Goal: Transaction & Acquisition: Purchase product/service

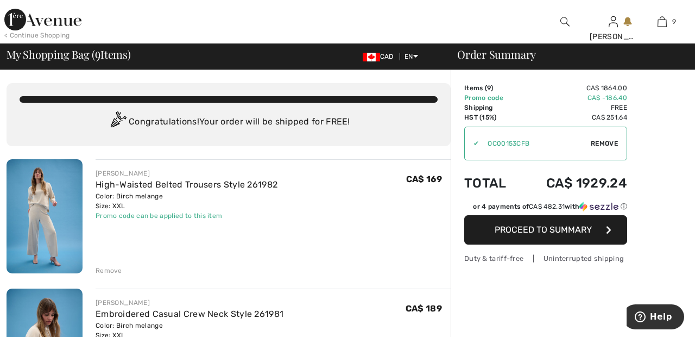
click at [64, 20] on img at bounding box center [42, 20] width 77 height 22
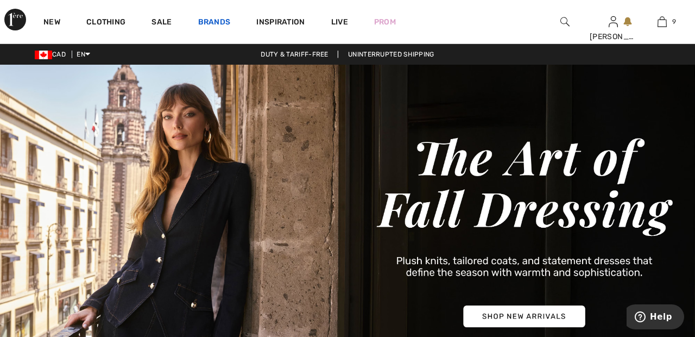
click at [217, 21] on link "Brands" at bounding box center [214, 22] width 33 height 11
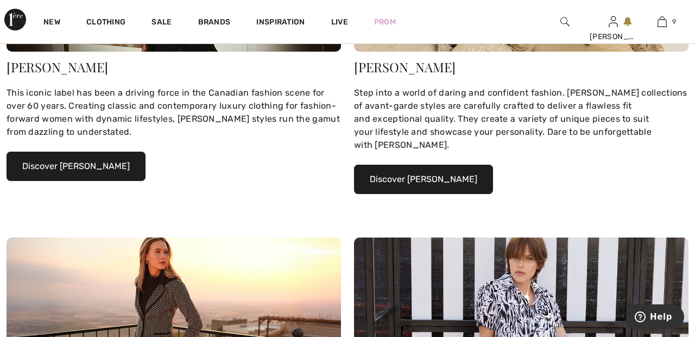
scroll to position [260, 0]
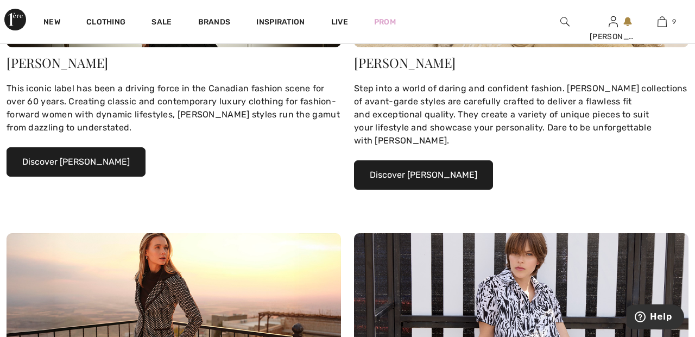
click at [121, 162] on button "Discover Joseph Ribkoff" at bounding box center [76, 161] width 139 height 29
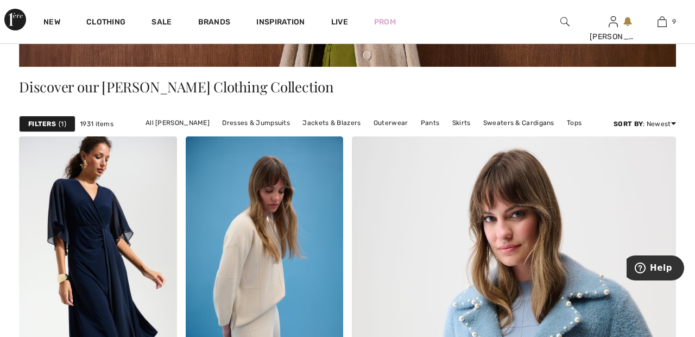
scroll to position [218, 0]
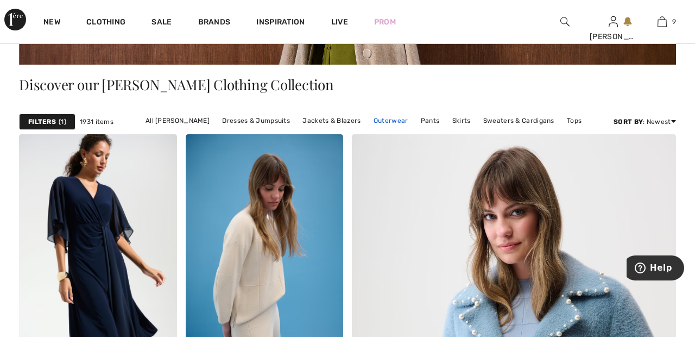
click at [392, 120] on link "Outerwear" at bounding box center [391, 121] width 46 height 14
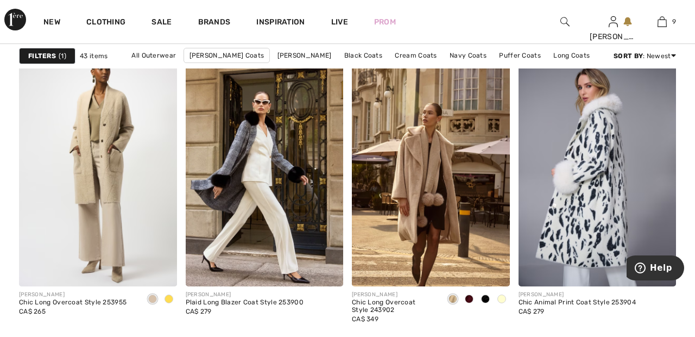
scroll to position [1414, 0]
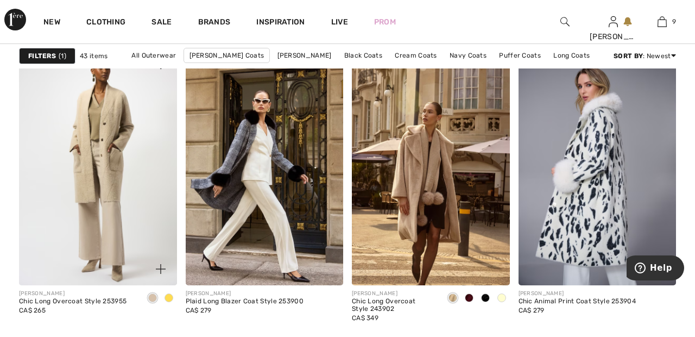
click at [123, 165] on img at bounding box center [98, 166] width 158 height 237
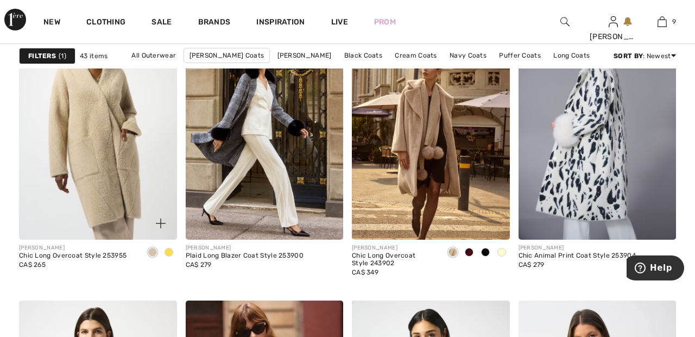
scroll to position [1466, 0]
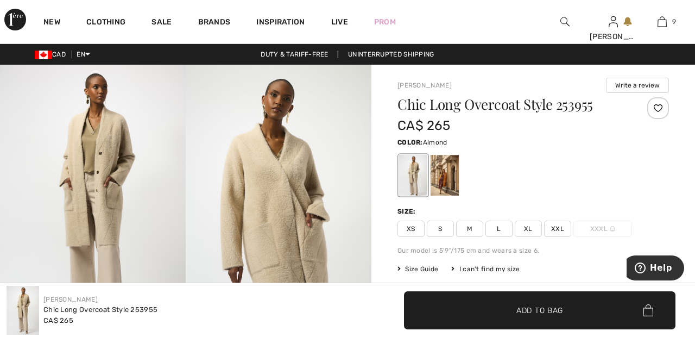
click at [666, 106] on div at bounding box center [658, 108] width 22 height 22
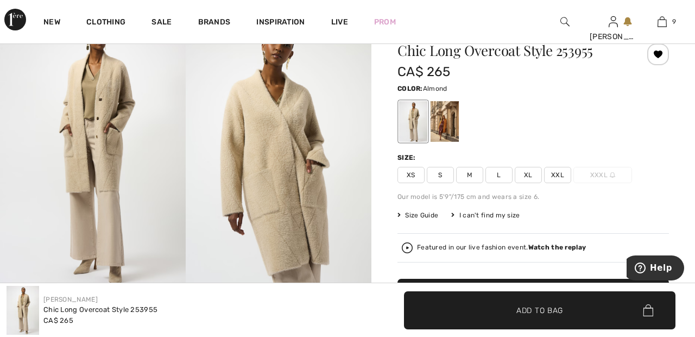
scroll to position [55, 0]
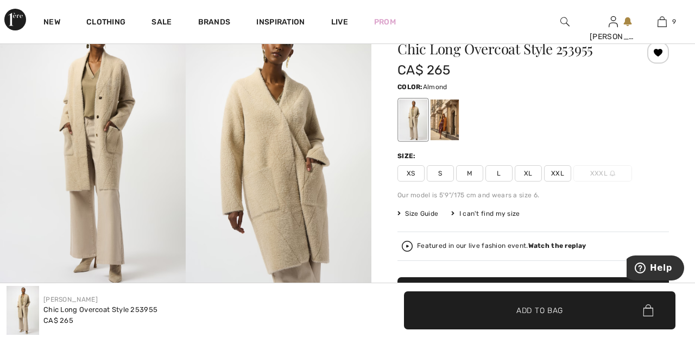
click at [564, 169] on span "XXL" at bounding box center [557, 173] width 27 height 16
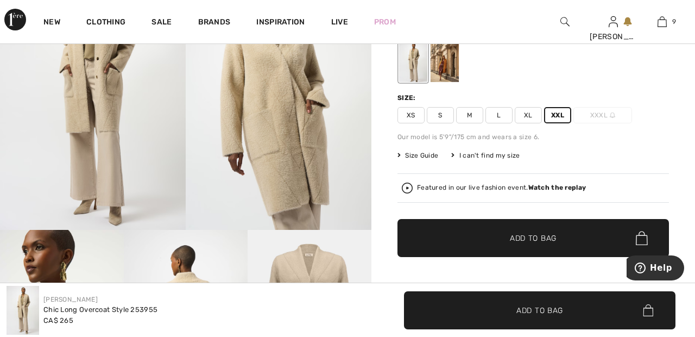
scroll to position [117, 0]
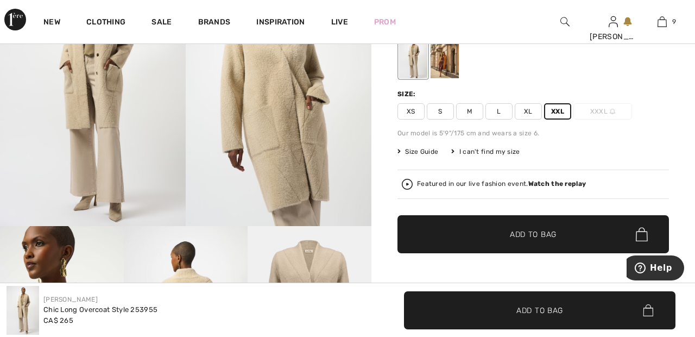
click at [573, 240] on span "✔ Added to Bag Add to Bag" at bounding box center [534, 234] width 272 height 38
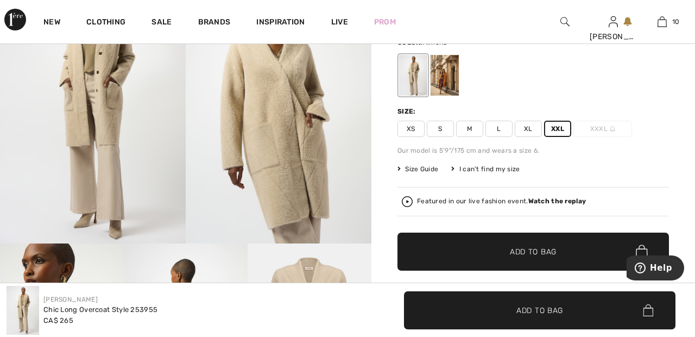
scroll to position [100, 0]
click at [569, 197] on strong "Watch the replay" at bounding box center [557, 201] width 58 height 8
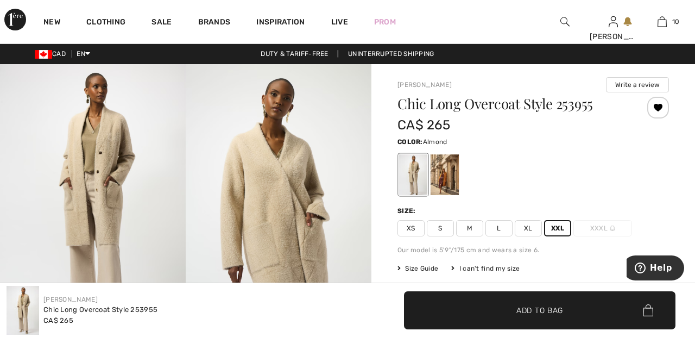
scroll to position [0, 0]
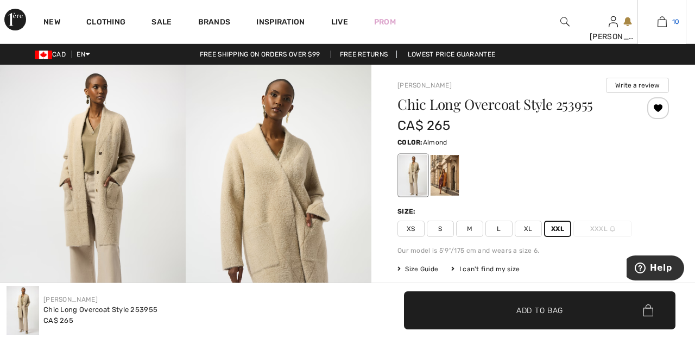
click at [668, 21] on link "10" at bounding box center [662, 21] width 48 height 13
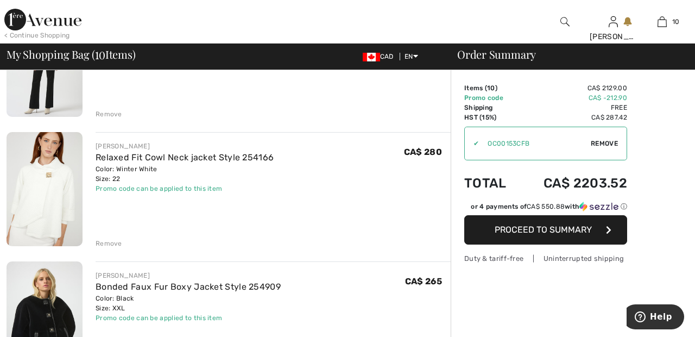
scroll to position [809, 0]
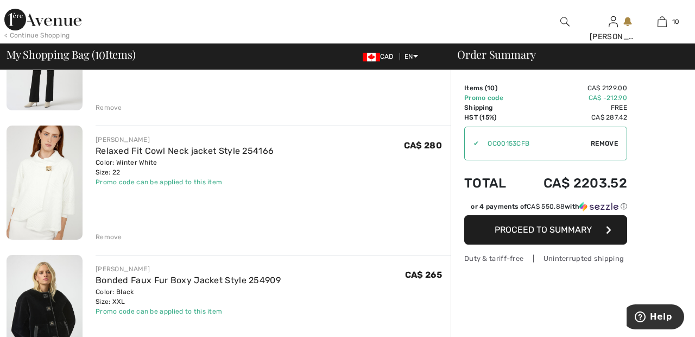
click at [111, 238] on div "Remove" at bounding box center [109, 237] width 27 height 10
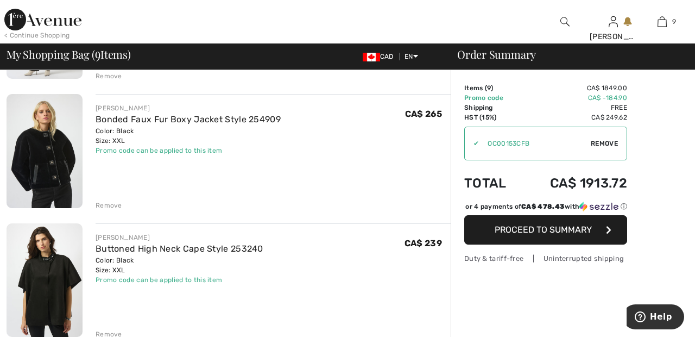
scroll to position [840, 0]
click at [117, 203] on div "Remove" at bounding box center [109, 206] width 27 height 10
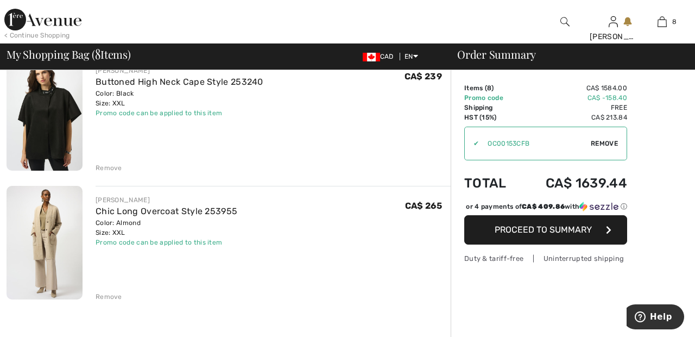
scroll to position [873, 0]
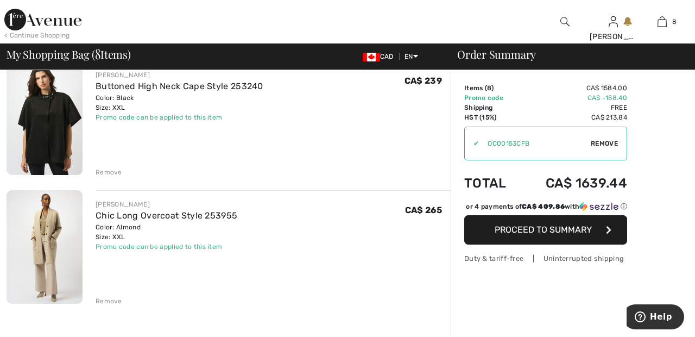
click at [110, 168] on div "Remove" at bounding box center [109, 172] width 27 height 10
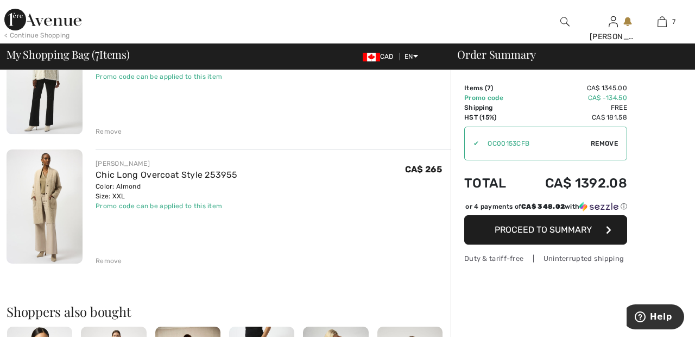
scroll to position [785, 0]
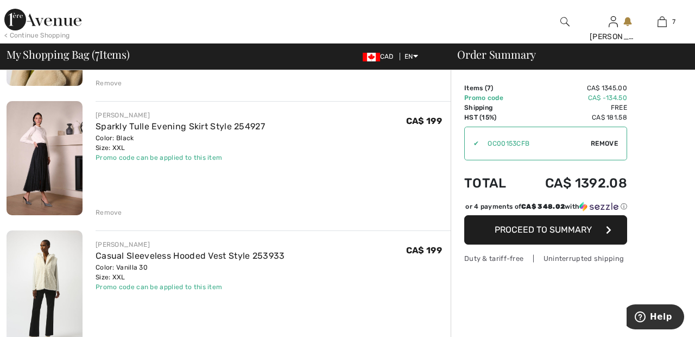
scroll to position [574, 0]
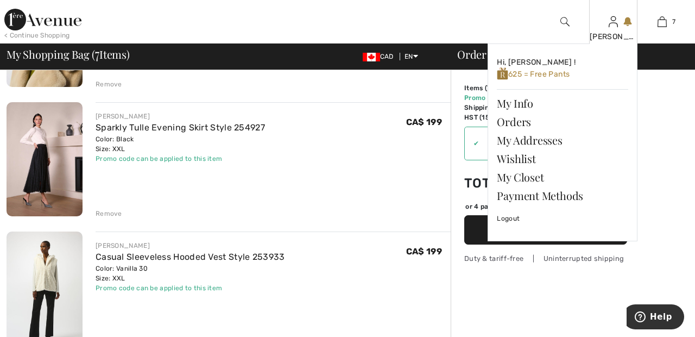
click at [613, 28] on img at bounding box center [613, 21] width 9 height 13
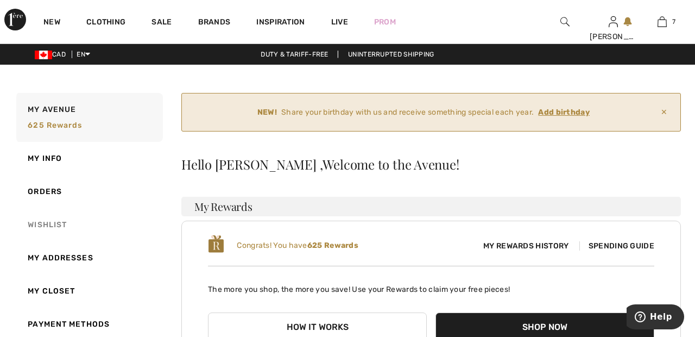
click at [60, 221] on link "Wishlist" at bounding box center [88, 224] width 149 height 33
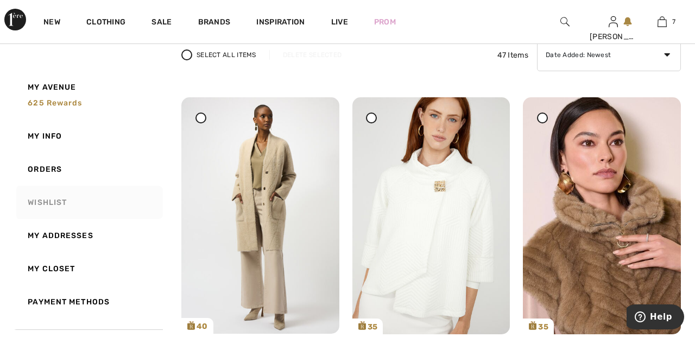
scroll to position [160, 0]
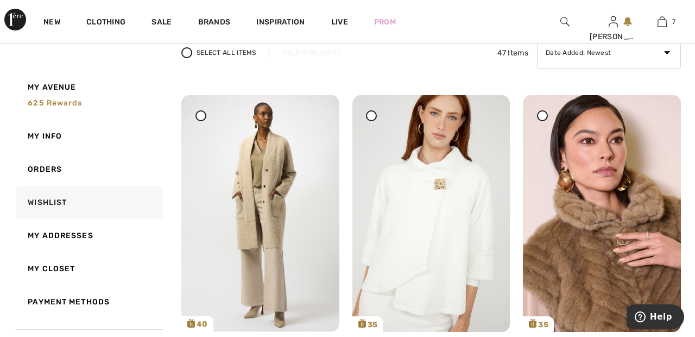
click at [370, 116] on icon at bounding box center [371, 115] width 4 height 4
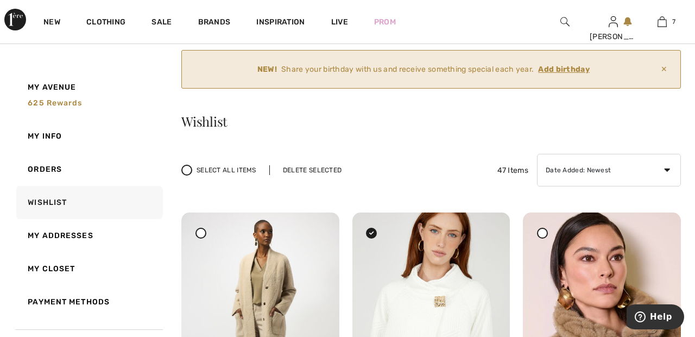
scroll to position [45, 0]
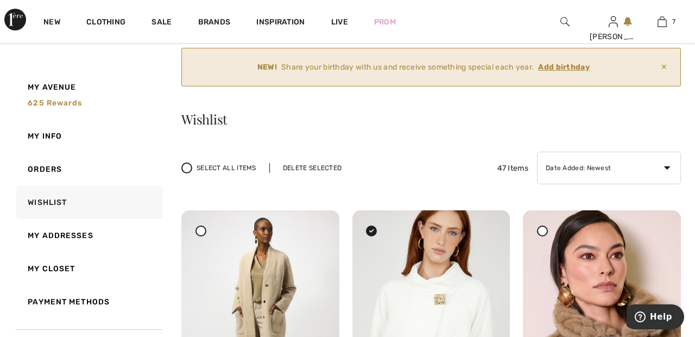
click at [325, 167] on div "Delete Selected" at bounding box center [312, 168] width 86 height 10
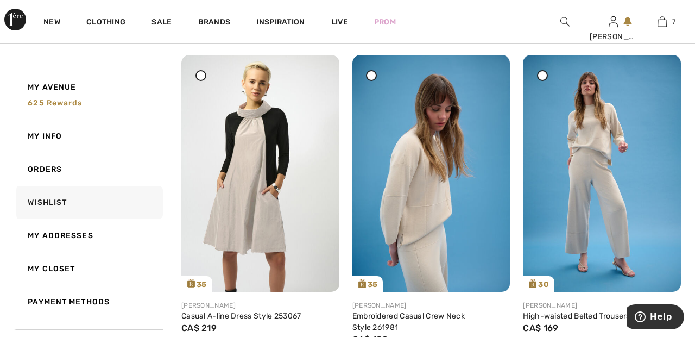
scroll to position [540, 0]
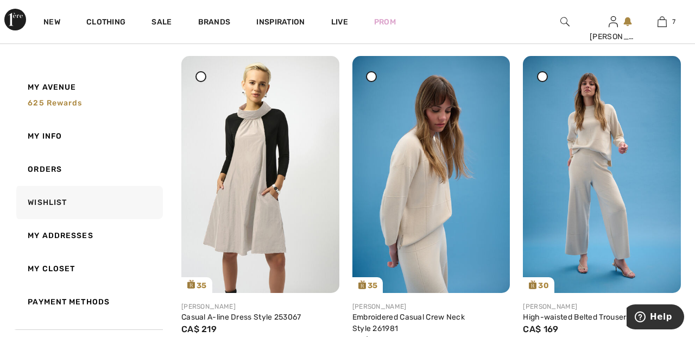
click at [206, 75] on span at bounding box center [201, 77] width 14 height 14
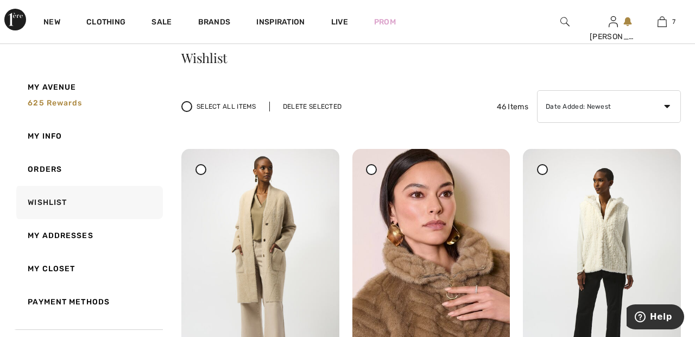
scroll to position [98, 0]
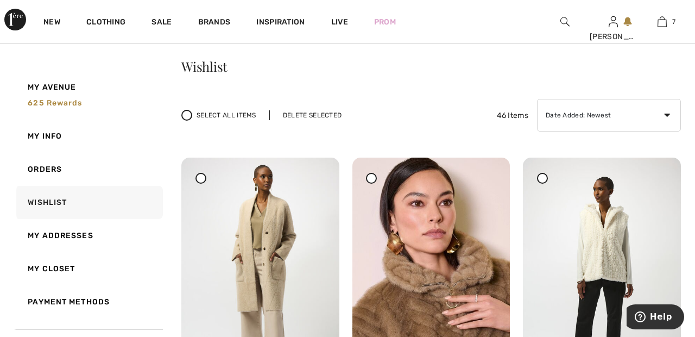
click at [322, 112] on div "Delete Selected" at bounding box center [312, 115] width 86 height 10
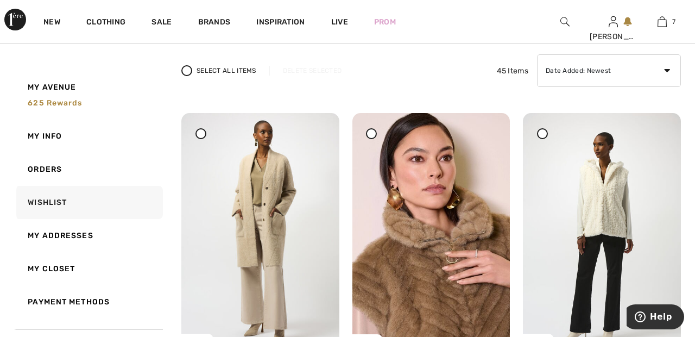
scroll to position [143, 0]
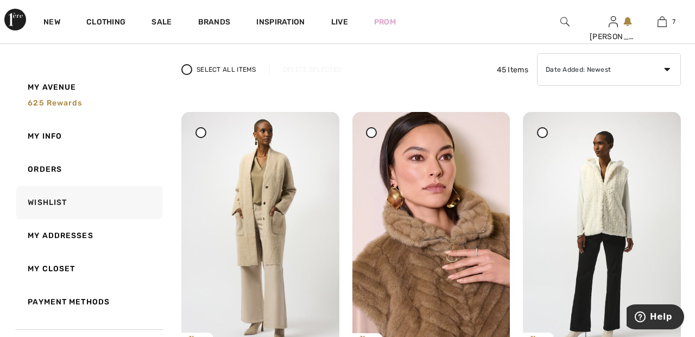
click at [494, 21] on div "New Clothing Sale Brands Inspiration Live Prom Sandra Hi, Sandra ! 625 = Free S…" at bounding box center [347, 21] width 695 height 43
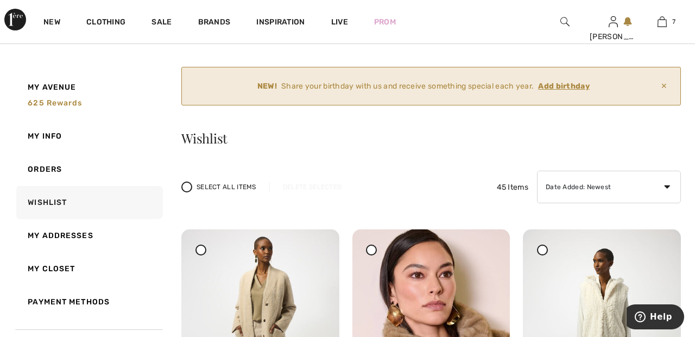
scroll to position [0, 0]
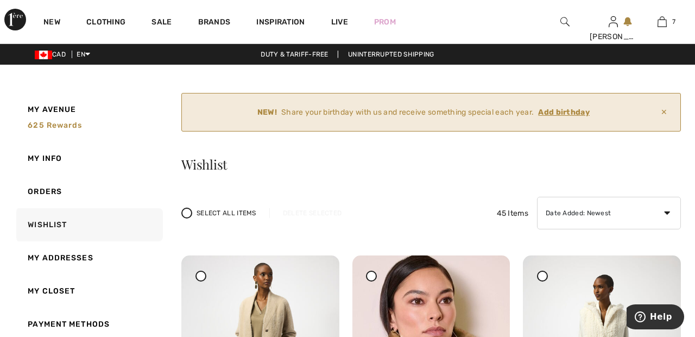
click at [569, 21] on img at bounding box center [564, 21] width 9 height 13
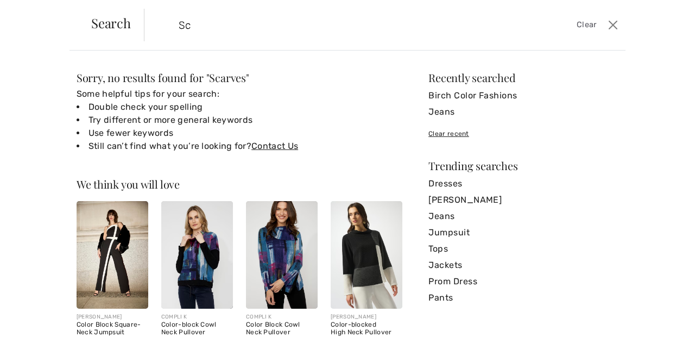
type input "S"
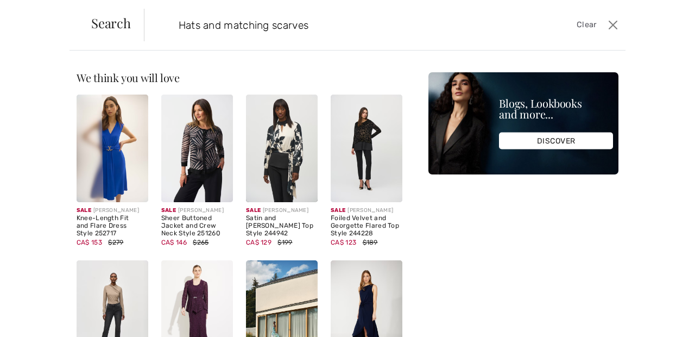
type input "Hats and matching scarves"
click at [121, 24] on span "Search" at bounding box center [111, 22] width 40 height 13
click at [114, 29] on span "Search" at bounding box center [111, 22] width 40 height 13
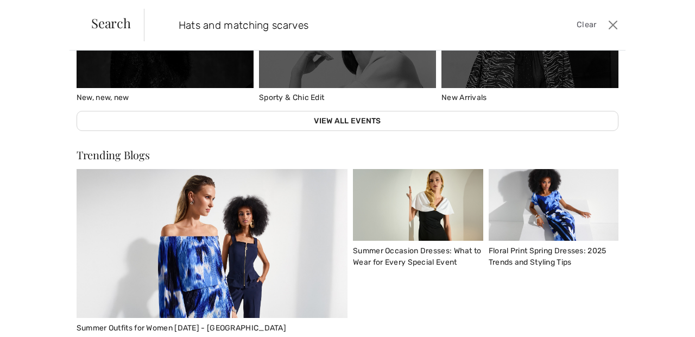
scroll to position [568, 0]
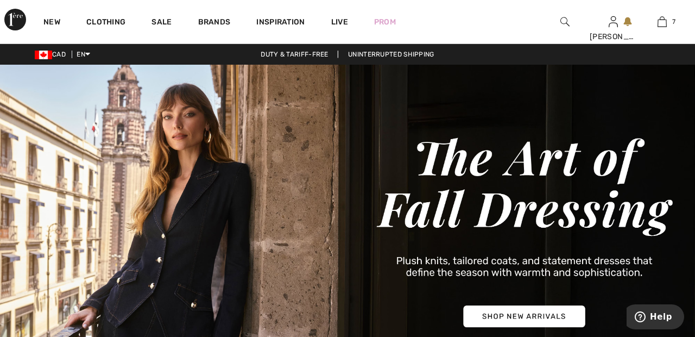
click at [571, 23] on div at bounding box center [564, 21] width 49 height 43
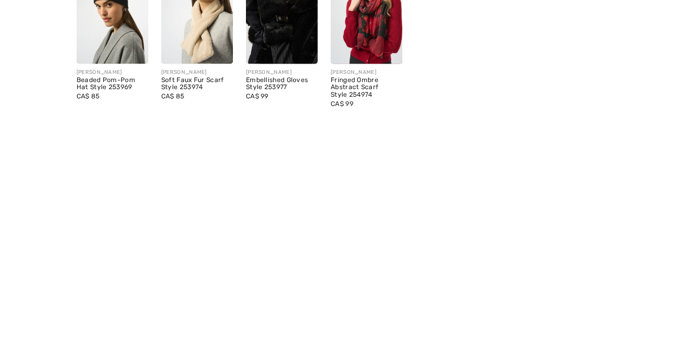
scroll to position [90, 0]
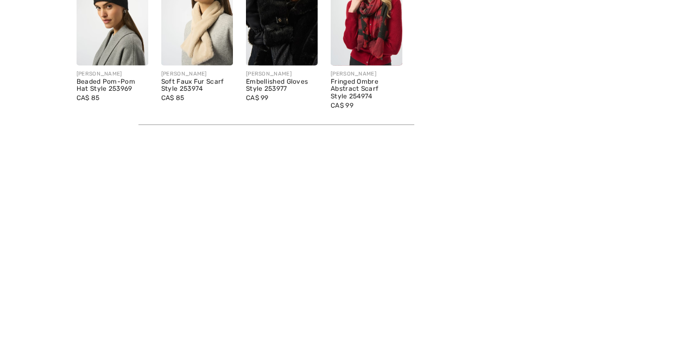
type input "Accessories"
click at [207, 241] on img at bounding box center [197, 224] width 72 height 108
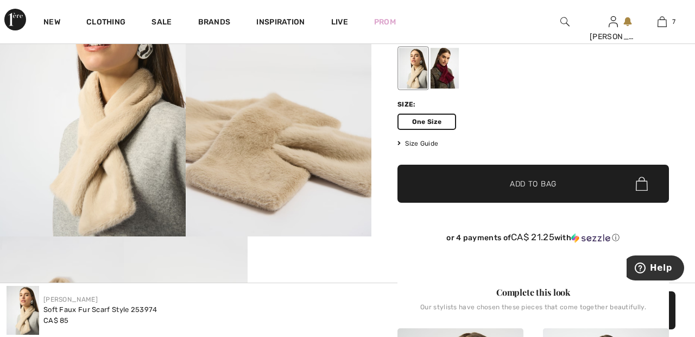
scroll to position [107, 0]
click at [414, 71] on div at bounding box center [413, 68] width 28 height 41
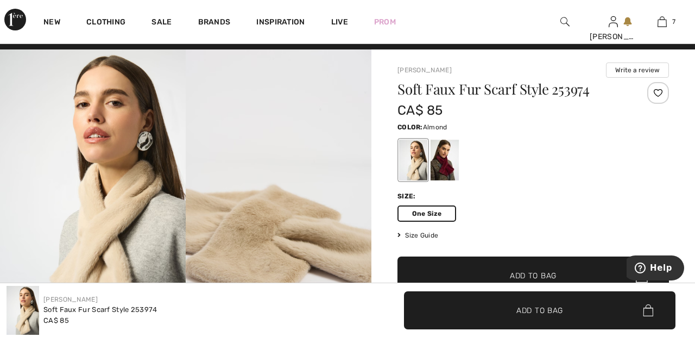
scroll to position [13, 0]
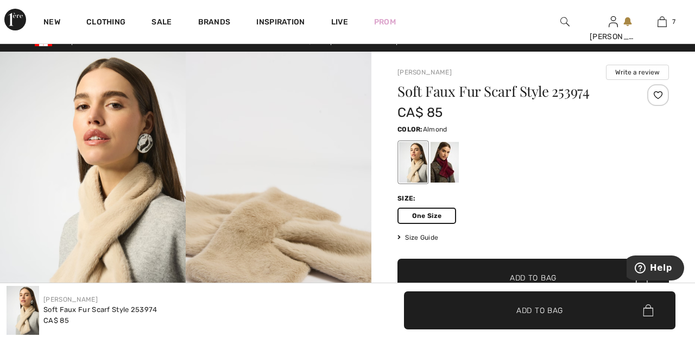
click at [661, 91] on div at bounding box center [658, 95] width 22 height 22
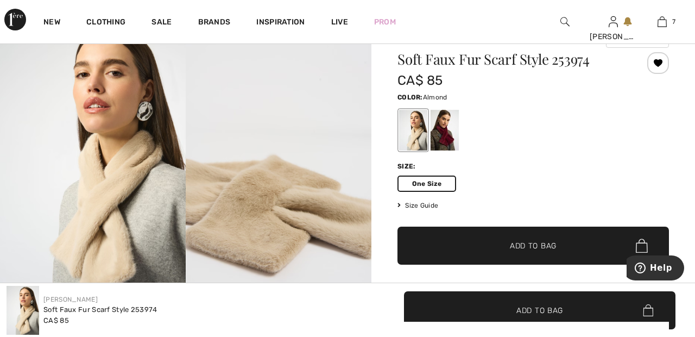
scroll to position [49, 0]
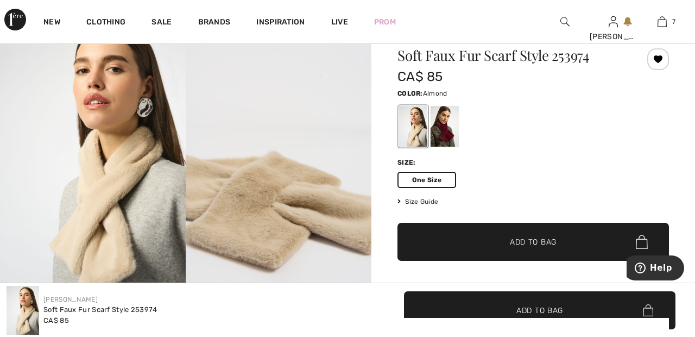
click at [557, 242] on span "Add to Bag" at bounding box center [533, 241] width 47 height 11
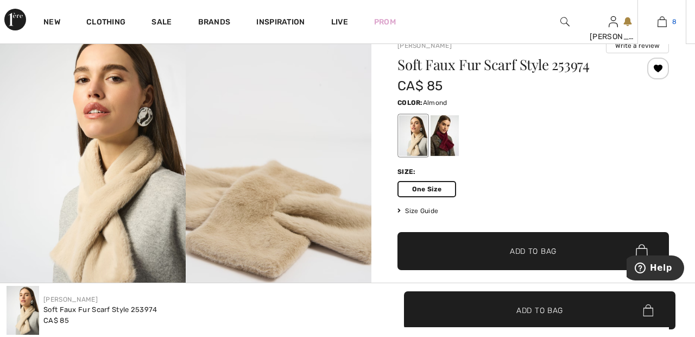
click at [663, 26] on img at bounding box center [662, 21] width 9 height 13
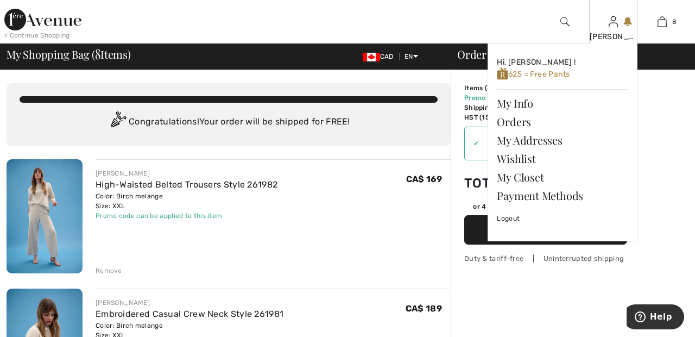
click at [612, 28] on img at bounding box center [613, 21] width 9 height 13
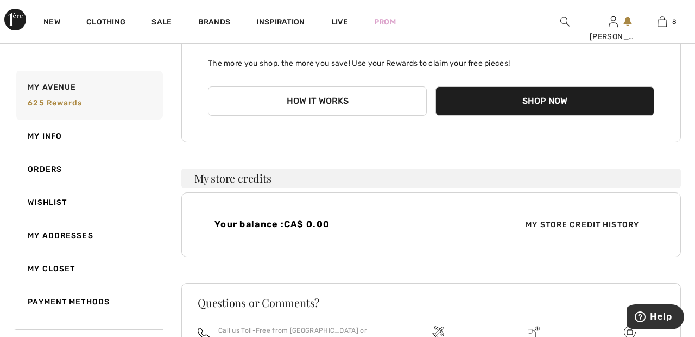
scroll to position [228, 0]
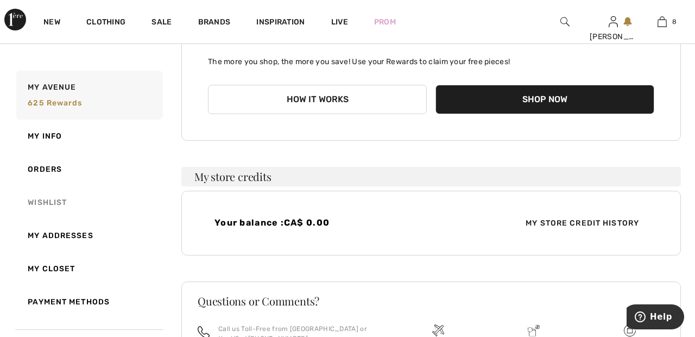
click at [62, 200] on link "Wishlist" at bounding box center [88, 202] width 149 height 33
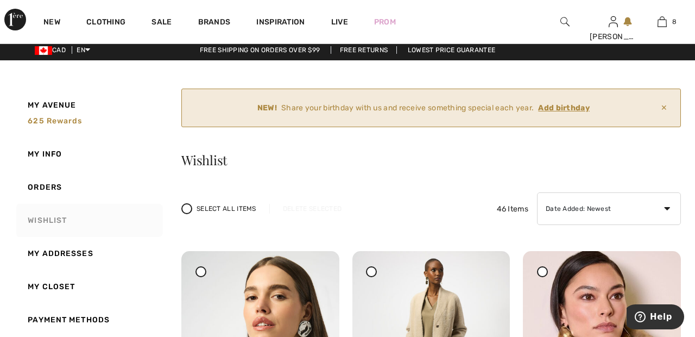
scroll to position [0, 0]
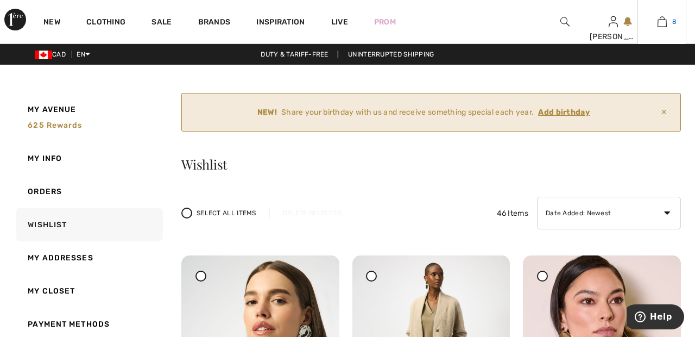
click at [665, 23] on img at bounding box center [662, 21] width 9 height 13
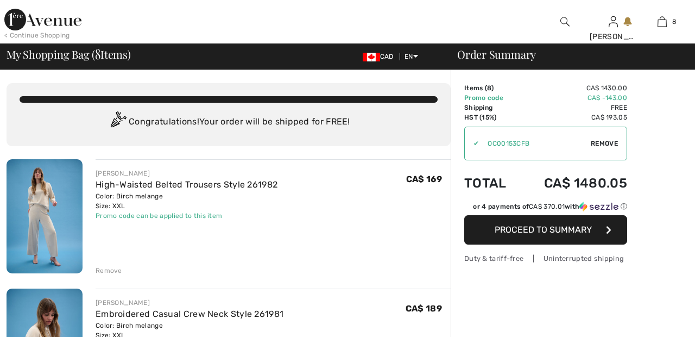
checkbox input "true"
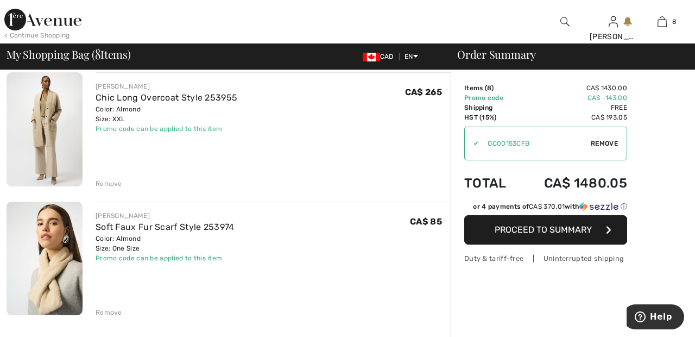
scroll to position [859, 0]
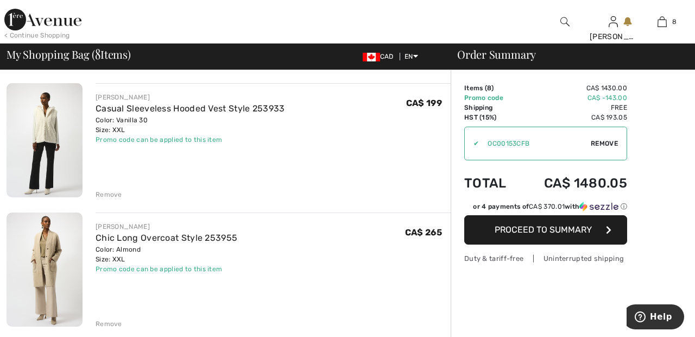
scroll to position [721, 0]
